Goal: Information Seeking & Learning: Learn about a topic

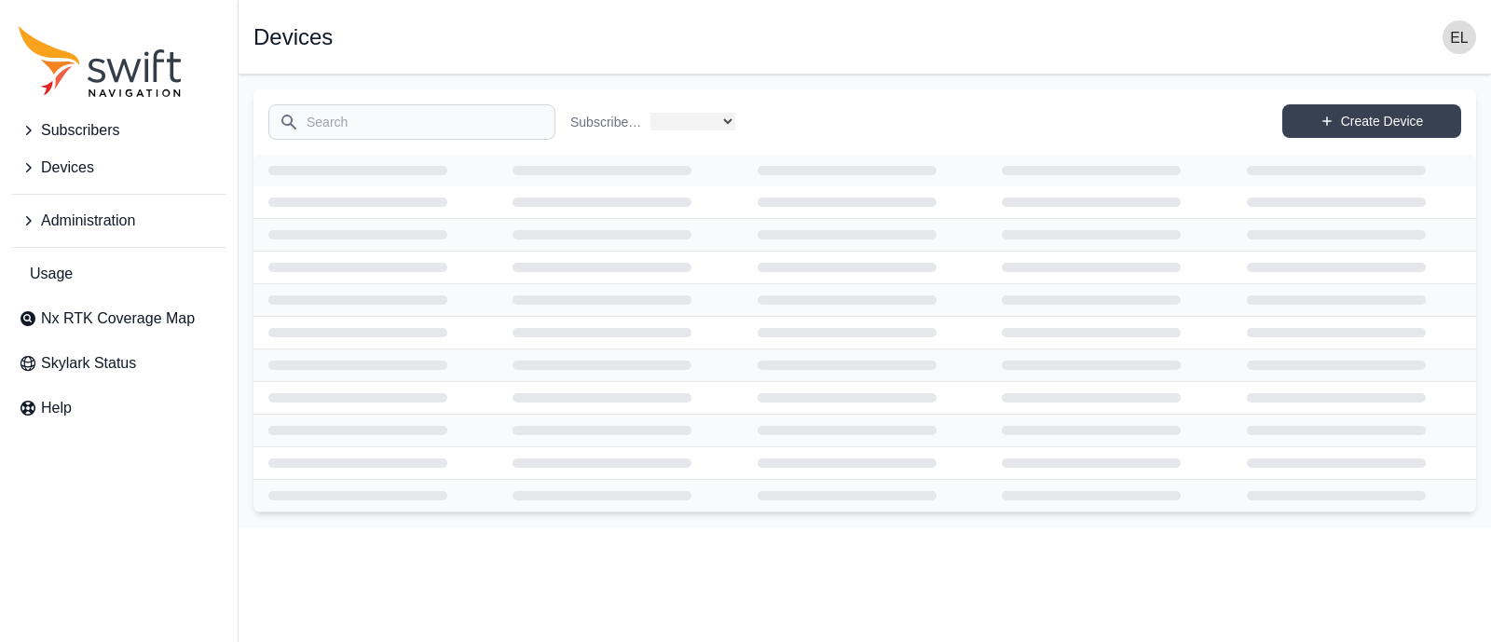
select select
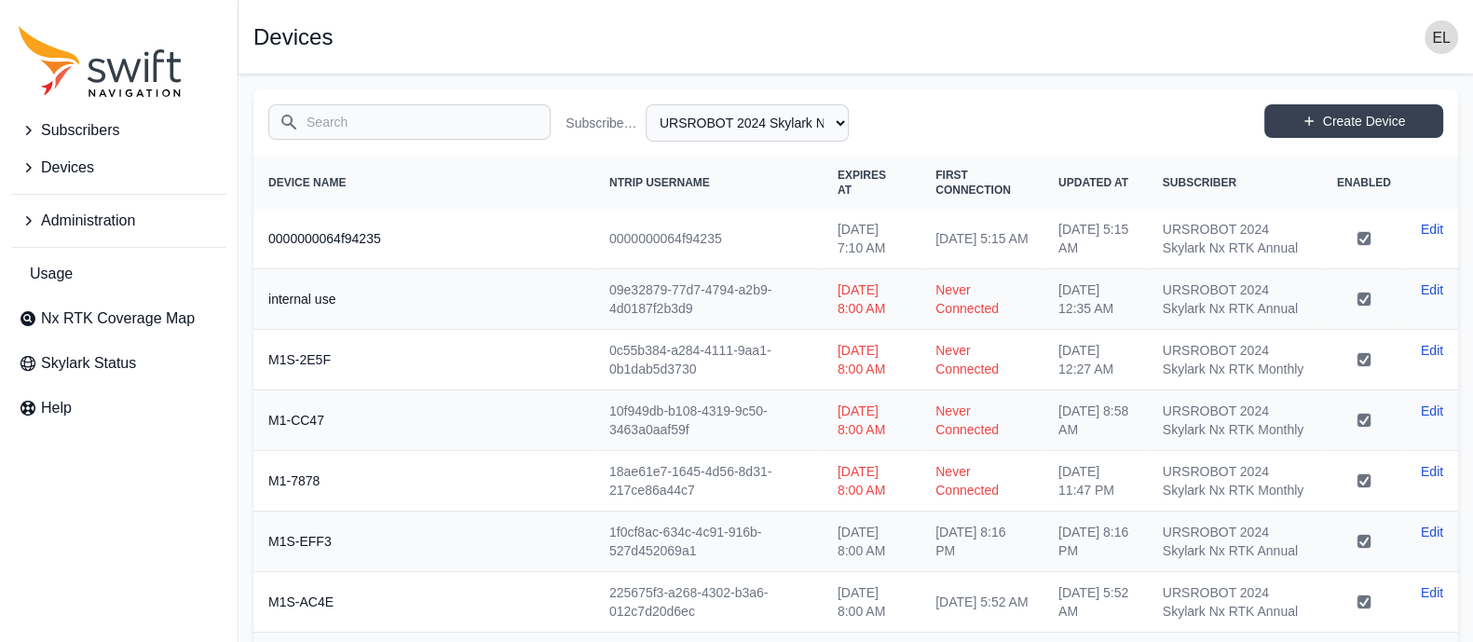
click at [86, 336] on link "Nx RTK Coverage Map" at bounding box center [118, 318] width 215 height 37
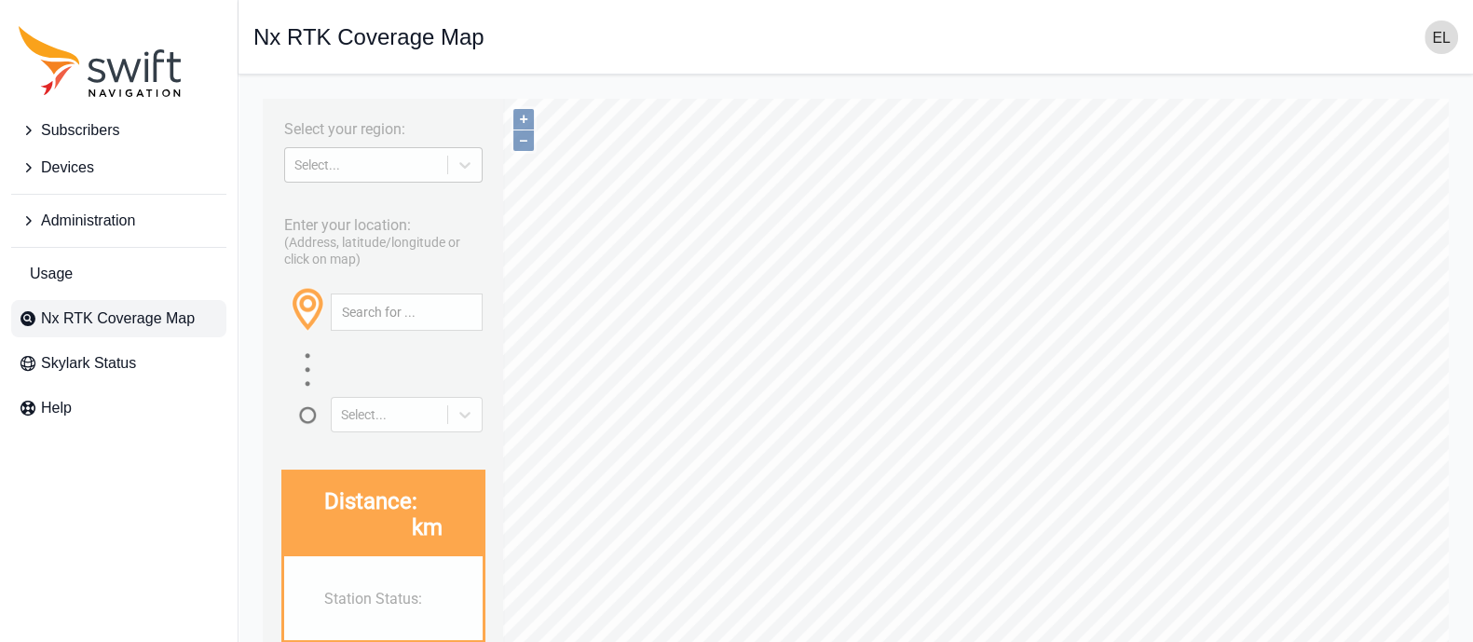
click at [347, 154] on div "Select..." at bounding box center [383, 164] width 198 height 35
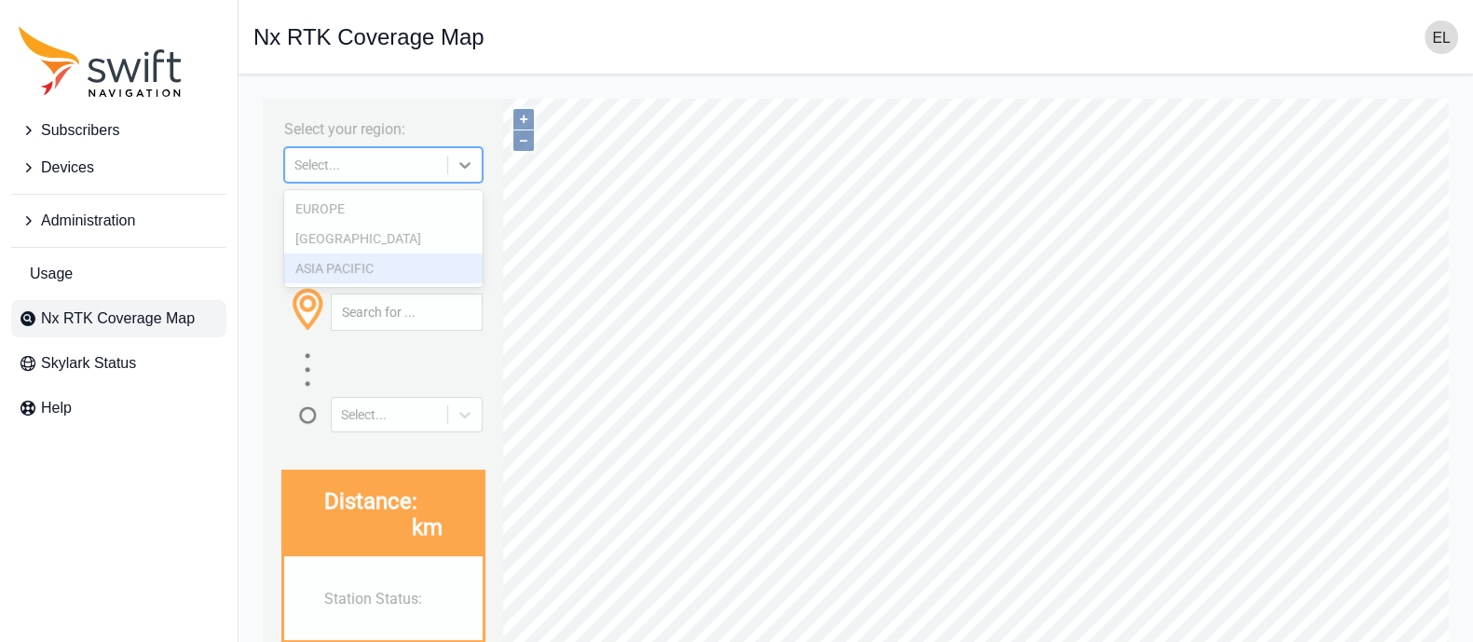
click at [324, 266] on div "ASIA PACIFIC" at bounding box center [383, 268] width 198 height 30
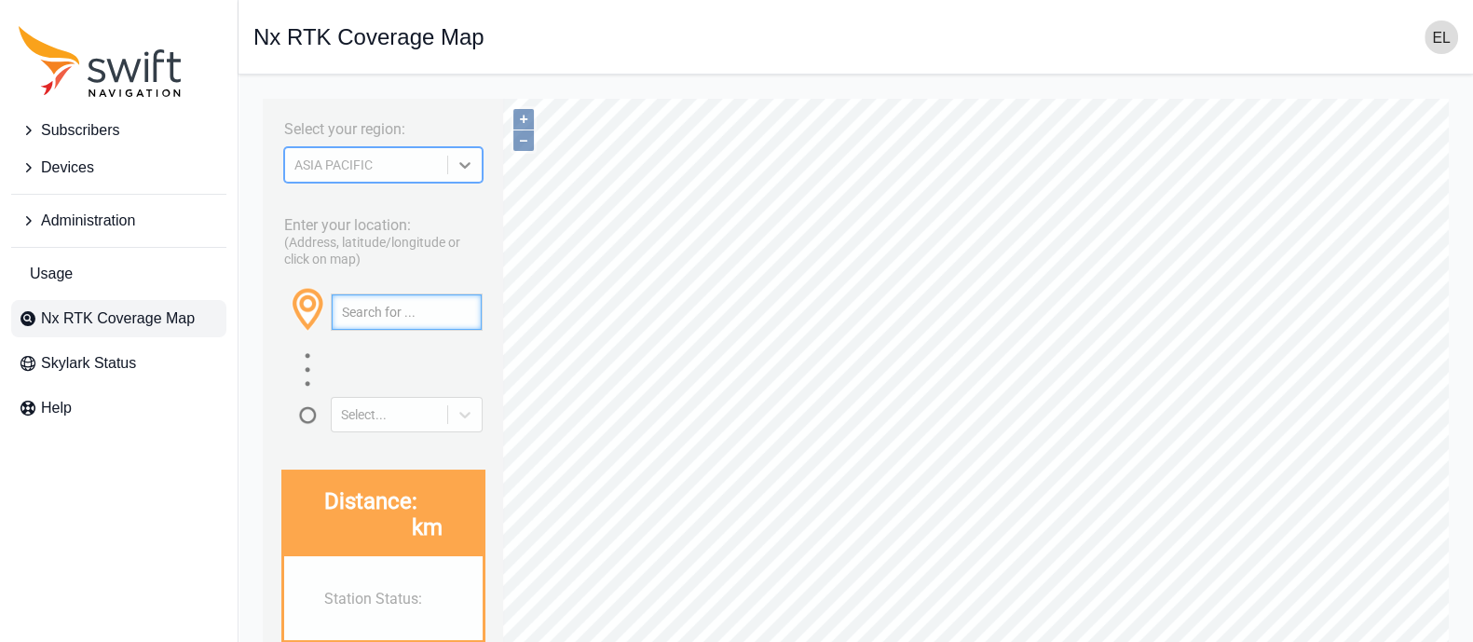
click at [365, 310] on input "text" at bounding box center [407, 311] width 150 height 35
type input "ㄔ"
click at [375, 312] on input "text" at bounding box center [407, 311] width 150 height 35
paste input "24.879121608099396, 120.98169126847003"
type input "24.879121608099396, 120.98169126847003"
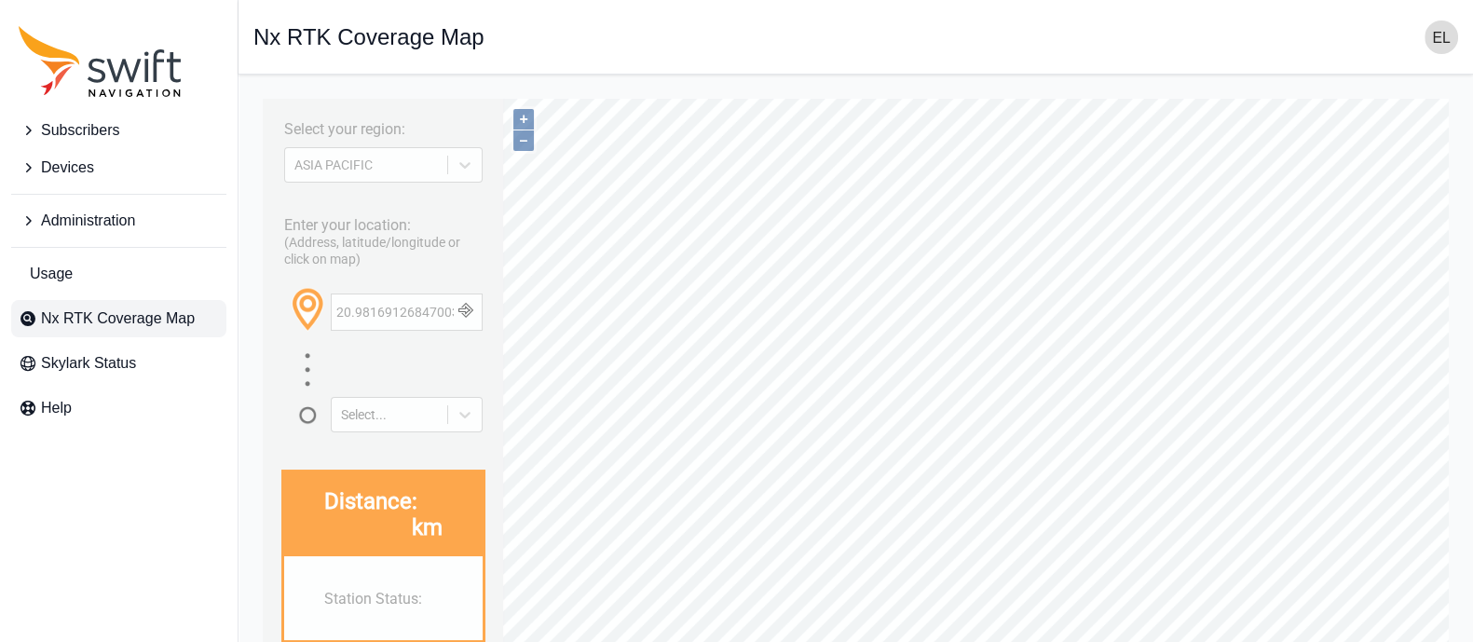
scroll to position [0, 149]
click at [475, 315] on button "button" at bounding box center [465, 311] width 31 height 35
click at [526, 110] on button "+" at bounding box center [523, 119] width 20 height 20
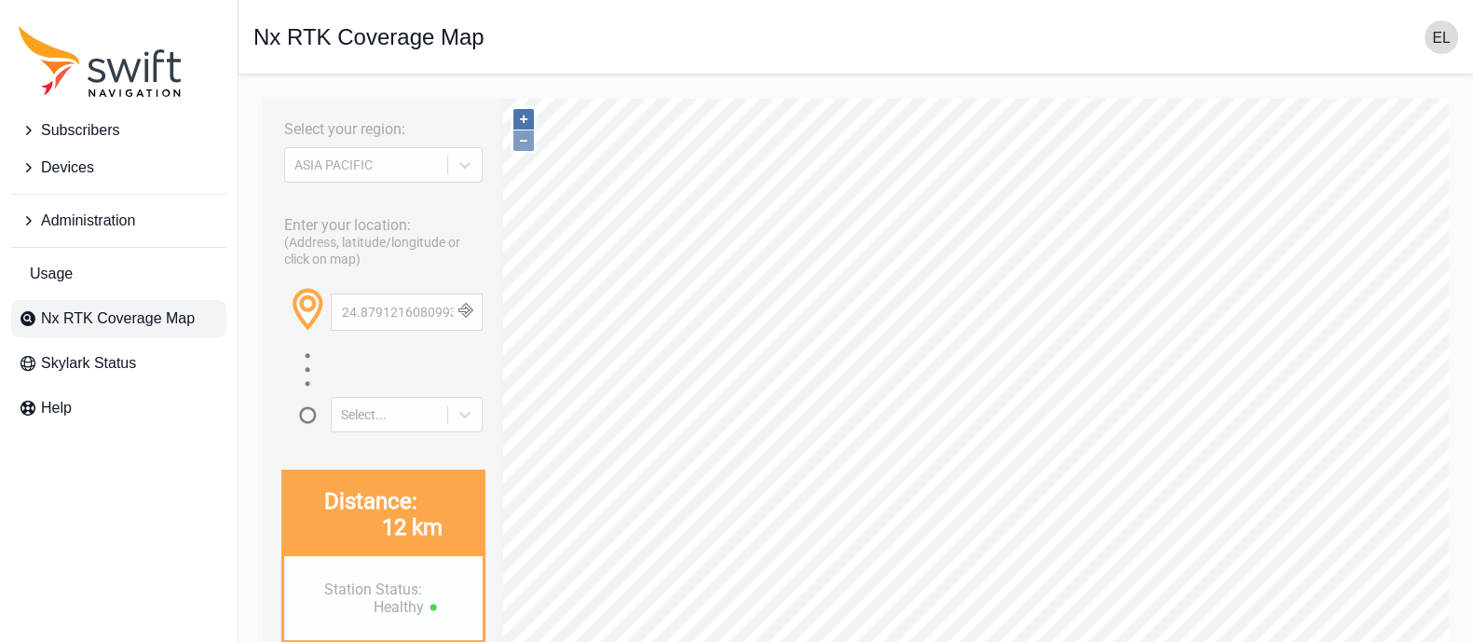
click at [526, 110] on button "+" at bounding box center [523, 119] width 20 height 20
click at [516, 112] on button "+" at bounding box center [523, 119] width 20 height 20
click at [512, 117] on div "+ –" at bounding box center [524, 130] width 26 height 48
